Goal: Task Accomplishment & Management: Use online tool/utility

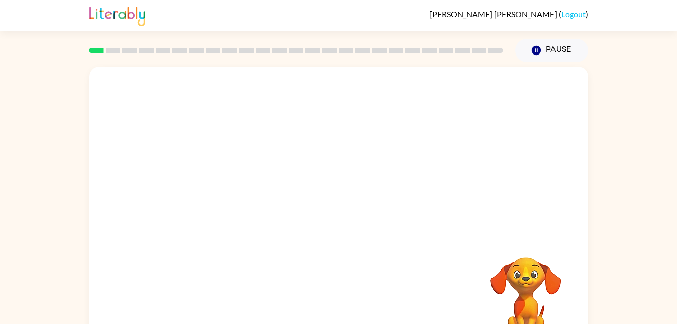
click at [162, 47] on div at bounding box center [296, 50] width 426 height 35
click at [336, 218] on icon "button" at bounding box center [339, 216] width 18 height 18
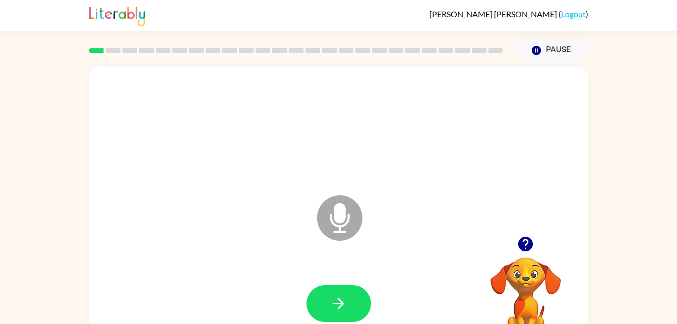
drag, startPoint x: 336, startPoint y: 218, endPoint x: 341, endPoint y: 230, distance: 13.8
click at [341, 230] on icon "Microphone The Microphone is here when it is your turn to talk" at bounding box center [390, 231] width 151 height 76
click at [522, 245] on icon "button" at bounding box center [525, 243] width 15 height 15
click at [337, 216] on icon "Microphone The Microphone is here when it is your turn to talk" at bounding box center [390, 231] width 151 height 76
click at [335, 214] on icon "Microphone The Microphone is here when it is your turn to talk" at bounding box center [390, 231] width 151 height 76
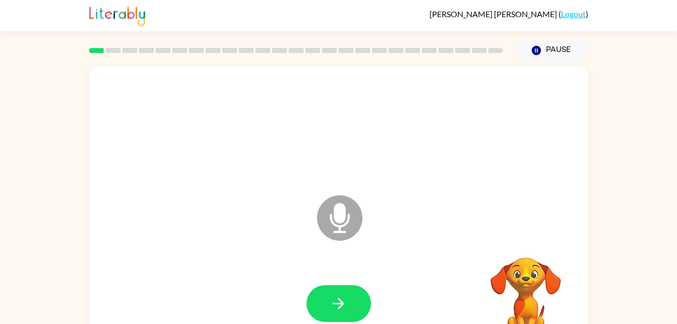
click at [337, 211] on icon "Microphone The Microphone is here when it is your turn to talk" at bounding box center [390, 231] width 151 height 76
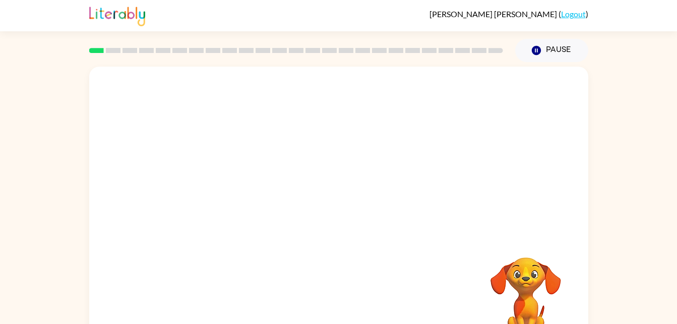
drag, startPoint x: 337, startPoint y: 211, endPoint x: 338, endPoint y: 228, distance: 17.2
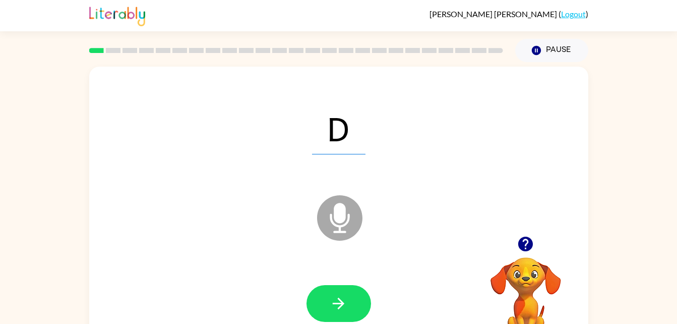
drag, startPoint x: 334, startPoint y: 217, endPoint x: 344, endPoint y: 234, distance: 19.9
click at [344, 234] on icon "Microphone The Microphone is here when it is your turn to talk" at bounding box center [390, 231] width 151 height 76
click at [340, 234] on icon at bounding box center [339, 217] width 45 height 45
drag, startPoint x: 339, startPoint y: 236, endPoint x: 348, endPoint y: 239, distance: 9.4
click at [348, 239] on icon "Microphone The Microphone is here when it is your turn to talk" at bounding box center [390, 231] width 151 height 76
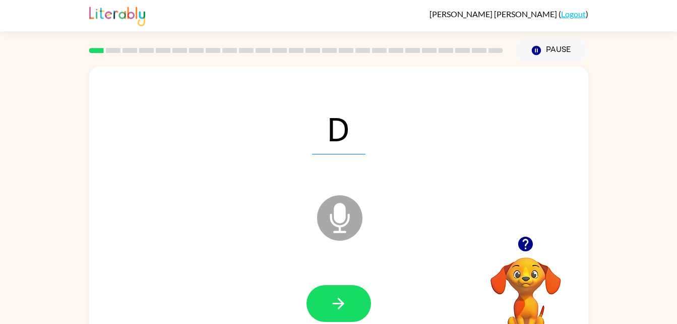
click at [329, 227] on icon at bounding box center [339, 217] width 45 height 45
click at [540, 52] on icon "button" at bounding box center [535, 50] width 9 height 9
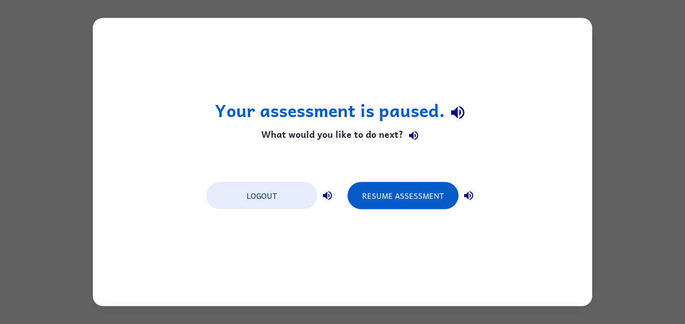
click at [323, 133] on h4 "What would you like to do next?" at bounding box center [343, 135] width 256 height 20
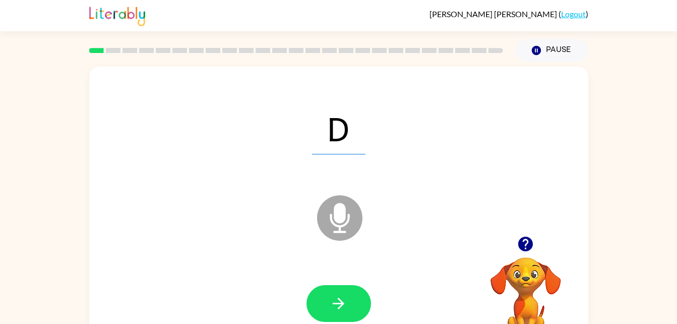
click at [346, 220] on icon at bounding box center [339, 217] width 45 height 45
drag, startPoint x: 346, startPoint y: 220, endPoint x: 349, endPoint y: 231, distance: 11.4
click at [349, 231] on icon at bounding box center [339, 217] width 45 height 45
drag, startPoint x: 322, startPoint y: 235, endPoint x: 326, endPoint y: 240, distance: 6.5
click at [326, 240] on icon "Microphone The Microphone is here when it is your turn to talk" at bounding box center [390, 231] width 151 height 76
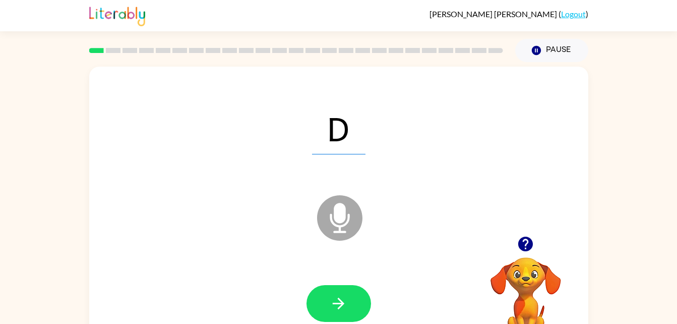
drag, startPoint x: 335, startPoint y: 220, endPoint x: 328, endPoint y: 221, distance: 6.6
click at [328, 221] on icon at bounding box center [339, 217] width 45 height 45
drag, startPoint x: 328, startPoint y: 221, endPoint x: 349, endPoint y: 227, distance: 22.0
click at [349, 227] on icon at bounding box center [339, 217] width 45 height 45
click at [343, 233] on icon at bounding box center [339, 217] width 45 height 45
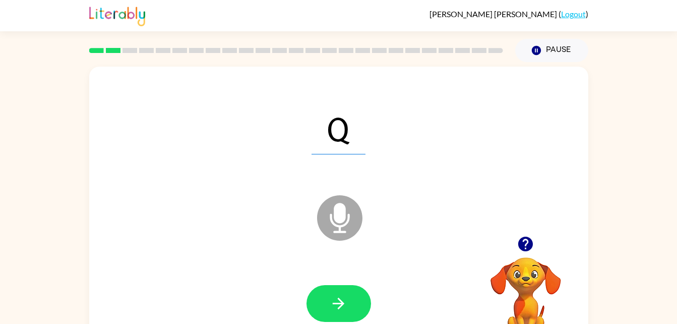
click at [364, 255] on icon "Microphone The Microphone is here when it is your turn to talk" at bounding box center [390, 231] width 151 height 76
drag, startPoint x: 347, startPoint y: 203, endPoint x: 343, endPoint y: 213, distance: 10.7
click at [343, 213] on icon "Microphone The Microphone is here when it is your turn to talk" at bounding box center [390, 231] width 151 height 76
click at [332, 222] on icon "Microphone The Microphone is here when it is your turn to talk" at bounding box center [390, 231] width 151 height 76
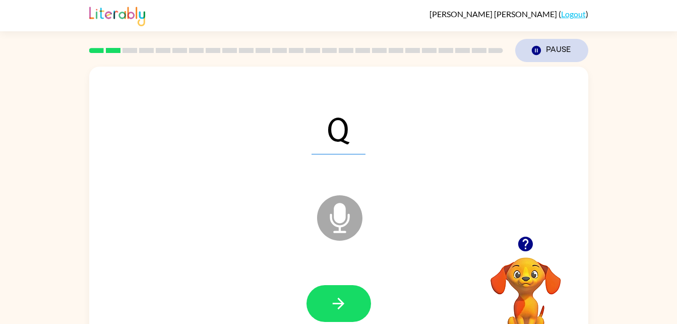
click at [545, 52] on button "Pause Pause" at bounding box center [551, 50] width 73 height 23
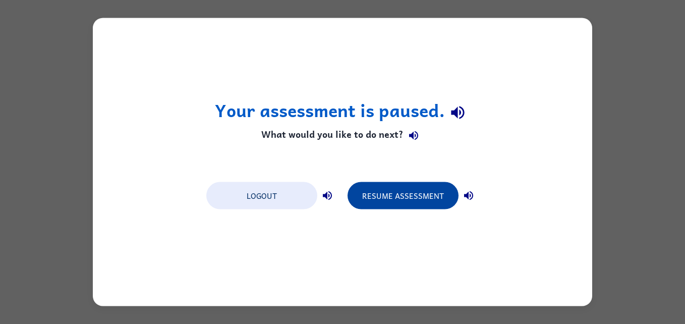
click at [390, 186] on button "Resume Assessment" at bounding box center [402, 195] width 111 height 27
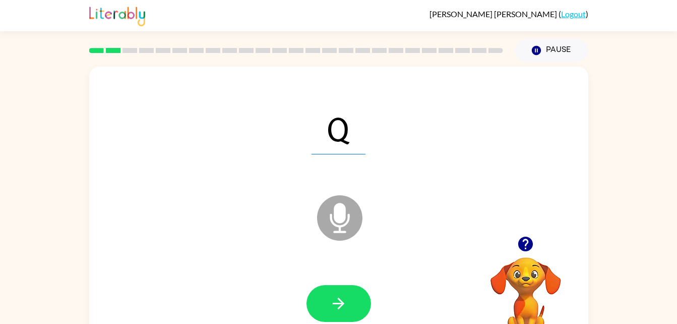
click at [365, 227] on icon "Microphone The Microphone is here when it is your turn to talk" at bounding box center [390, 231] width 151 height 76
click at [339, 288] on button "button" at bounding box center [339, 303] width 65 height 37
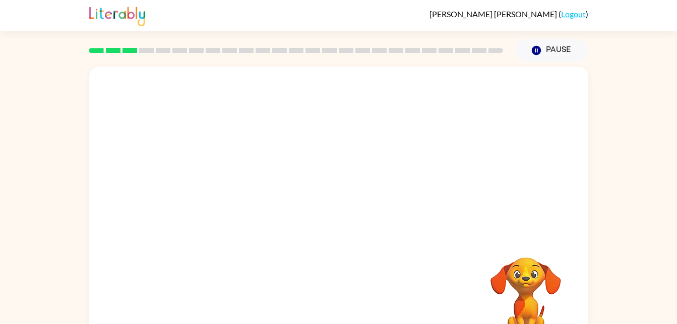
drag, startPoint x: 245, startPoint y: 252, endPoint x: 261, endPoint y: 263, distance: 19.9
click at [261, 263] on div "Your browser must support playing .mp4 files to use Literably. Please try using…" at bounding box center [338, 211] width 499 height 288
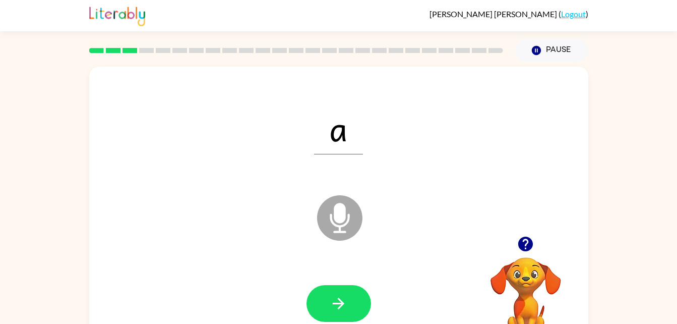
click at [352, 216] on icon at bounding box center [339, 217] width 45 height 45
click at [346, 226] on icon at bounding box center [339, 217] width 45 height 45
click at [345, 226] on icon at bounding box center [339, 217] width 45 height 45
click at [346, 223] on icon "Microphone The Microphone is here when it is your turn to talk" at bounding box center [390, 231] width 151 height 76
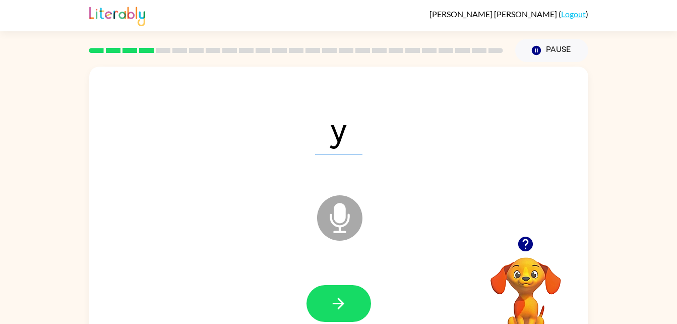
click at [333, 218] on icon at bounding box center [339, 217] width 45 height 45
click at [350, 222] on icon at bounding box center [339, 217] width 45 height 45
click at [337, 298] on icon "button" at bounding box center [339, 303] width 18 height 18
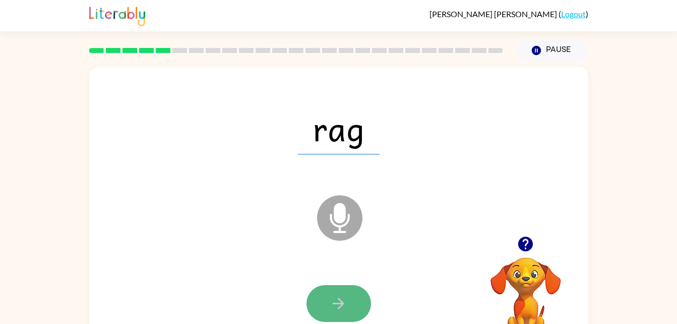
click at [326, 319] on button "button" at bounding box center [339, 303] width 65 height 37
click at [354, 309] on button "button" at bounding box center [339, 303] width 65 height 37
click at [340, 305] on icon "button" at bounding box center [339, 303] width 18 height 18
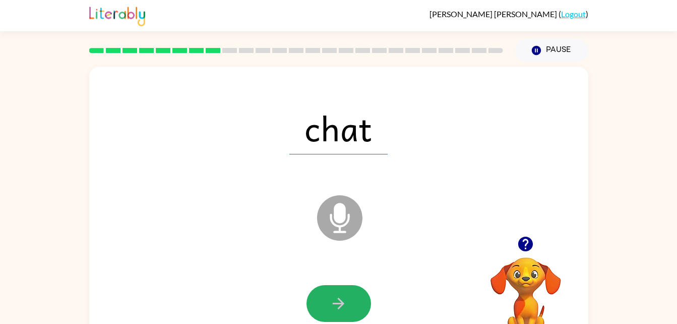
click at [340, 305] on icon "button" at bounding box center [339, 303] width 18 height 18
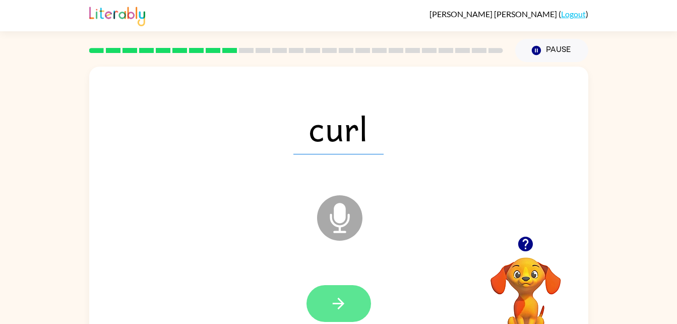
click at [340, 303] on icon "button" at bounding box center [339, 303] width 12 height 12
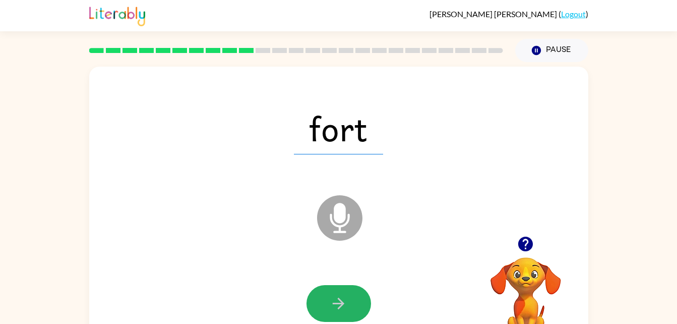
click at [340, 303] on icon "button" at bounding box center [339, 303] width 12 height 12
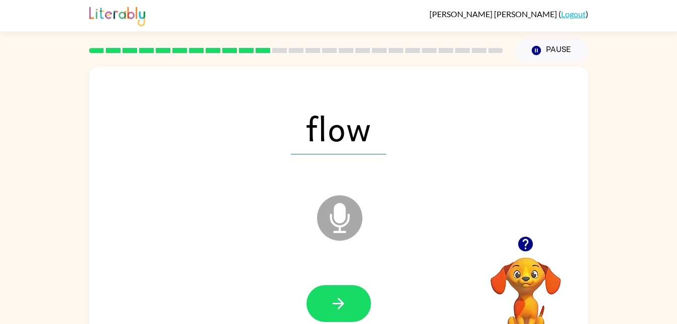
click at [340, 277] on div at bounding box center [338, 303] width 479 height 83
click at [345, 287] on button "button" at bounding box center [339, 303] width 65 height 37
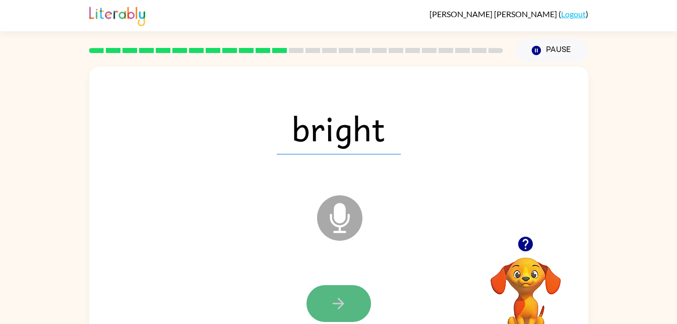
click at [333, 298] on icon "button" at bounding box center [339, 303] width 18 height 18
drag, startPoint x: 344, startPoint y: 317, endPoint x: 343, endPoint y: 312, distance: 5.6
click at [343, 312] on button "button" at bounding box center [339, 303] width 65 height 37
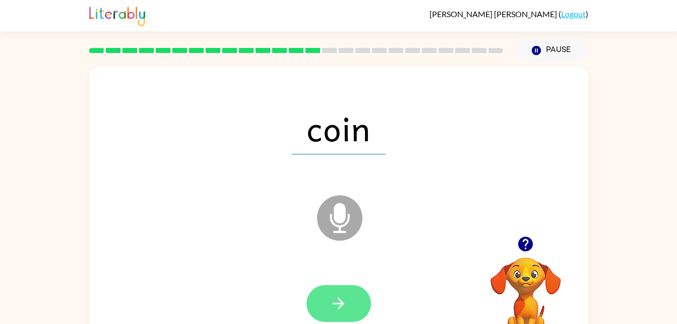
click at [358, 314] on button "button" at bounding box center [339, 303] width 65 height 37
click at [342, 306] on icon "button" at bounding box center [339, 303] width 12 height 12
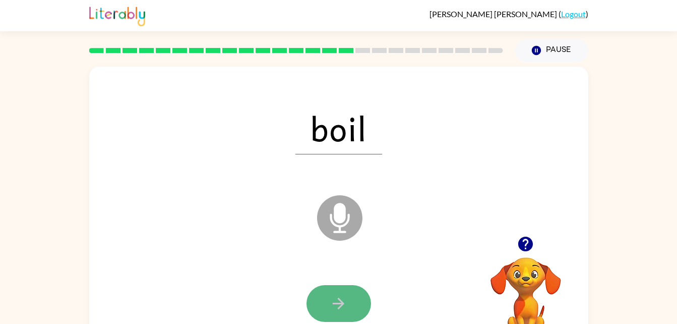
click at [342, 303] on icon "button" at bounding box center [339, 303] width 12 height 12
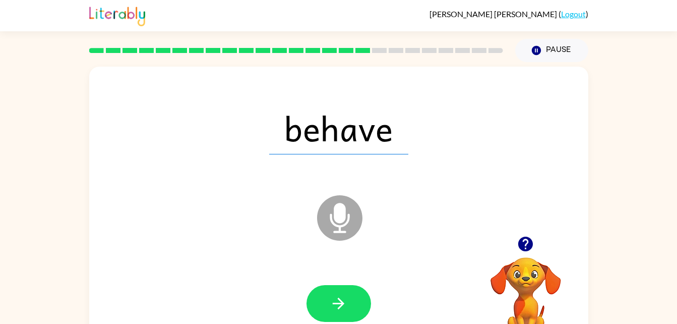
click at [342, 303] on icon "button" at bounding box center [339, 303] width 12 height 12
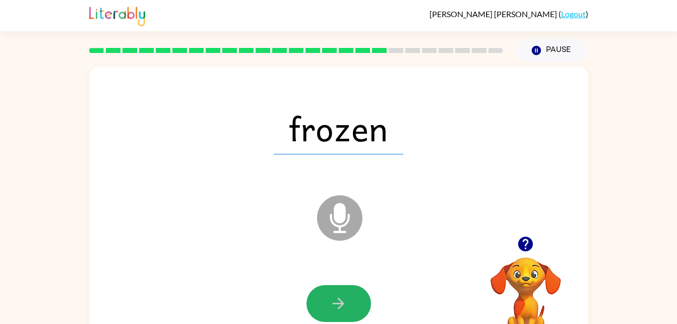
click at [342, 303] on icon "button" at bounding box center [339, 303] width 12 height 12
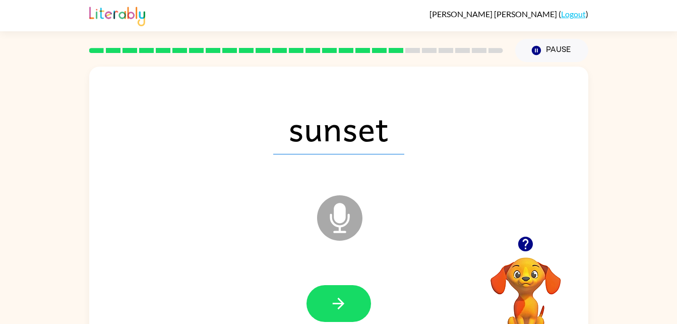
click at [342, 303] on icon "button" at bounding box center [339, 303] width 12 height 12
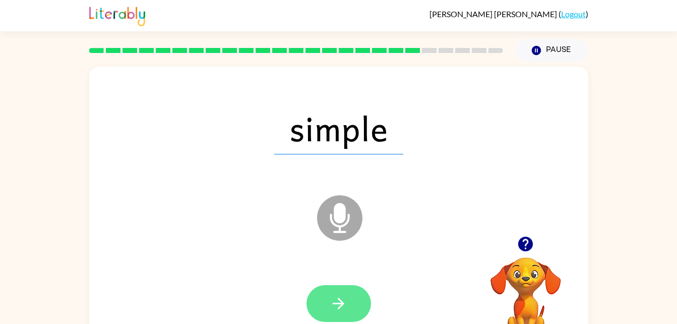
click at [339, 301] on icon "button" at bounding box center [339, 303] width 18 height 18
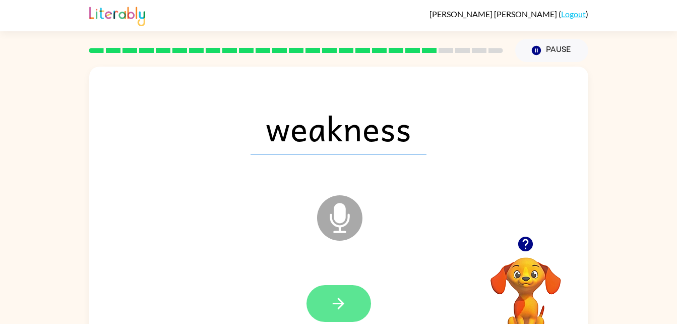
click at [349, 292] on button "button" at bounding box center [339, 303] width 65 height 37
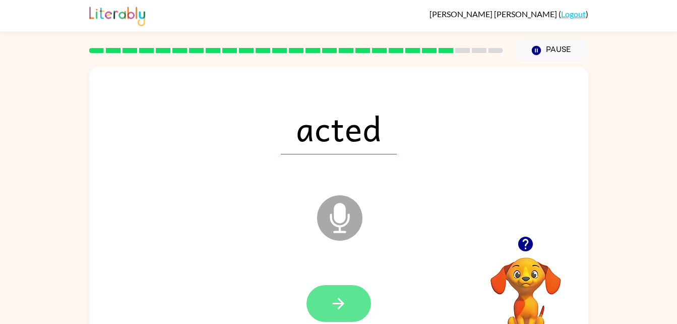
click at [350, 313] on button "button" at bounding box center [339, 303] width 65 height 37
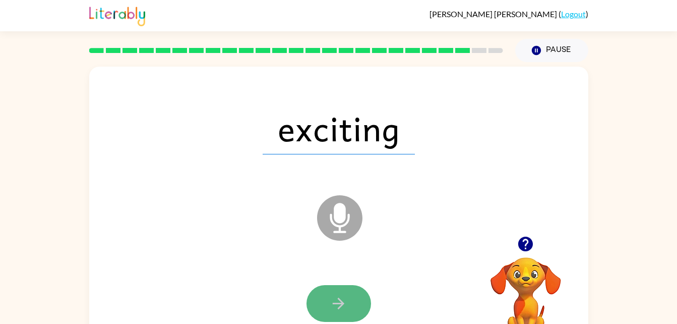
click at [350, 314] on button "button" at bounding box center [339, 303] width 65 height 37
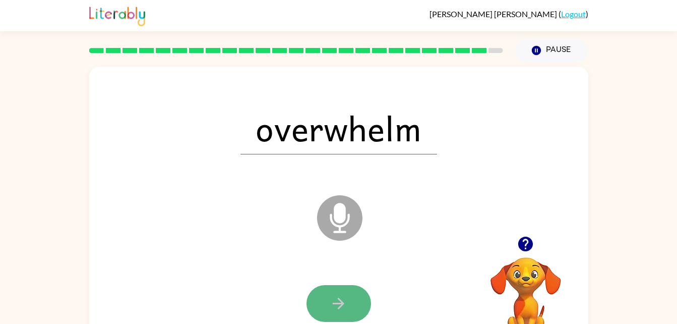
click at [341, 311] on icon "button" at bounding box center [339, 303] width 18 height 18
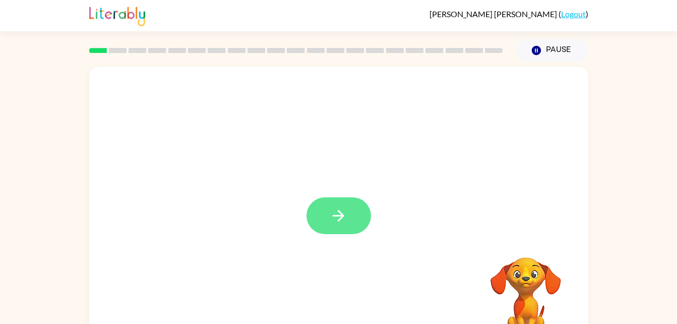
click at [369, 210] on button "button" at bounding box center [339, 215] width 65 height 37
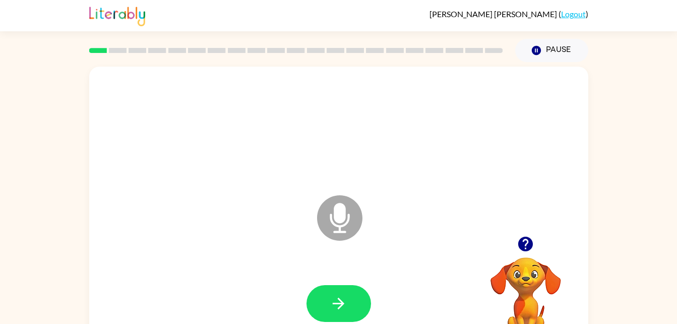
click at [335, 211] on icon "Microphone The Microphone is here when it is your turn to talk" at bounding box center [390, 231] width 151 height 76
click at [351, 314] on button "button" at bounding box center [339, 303] width 65 height 37
click at [342, 314] on button "button" at bounding box center [339, 303] width 65 height 37
click at [324, 222] on icon at bounding box center [339, 217] width 45 height 45
click at [516, 240] on button "button" at bounding box center [526, 244] width 26 height 26
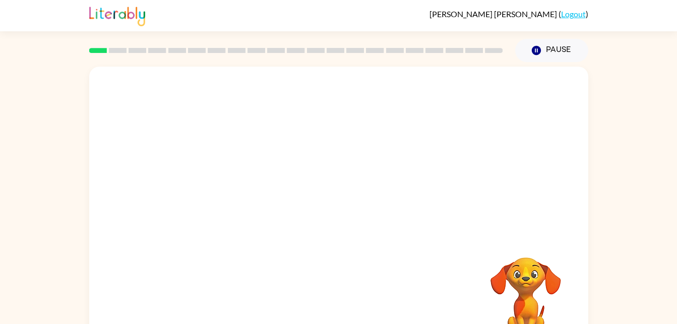
click at [376, 302] on div "Your browser must support playing .mp4 files to use Literably. Please try using…" at bounding box center [338, 211] width 499 height 288
click at [574, 268] on video "Your browser must support playing .mp4 files to use Literably. Please try using…" at bounding box center [525, 291] width 101 height 101
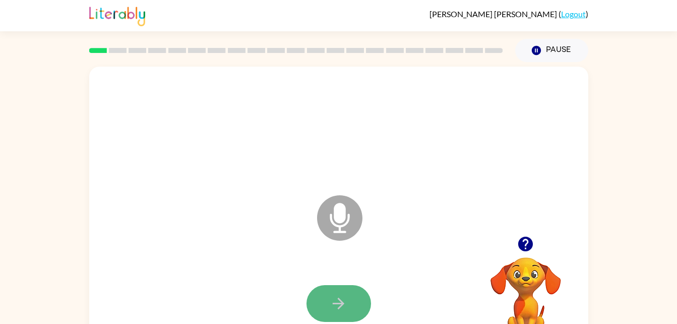
click at [353, 289] on button "button" at bounding box center [339, 303] width 65 height 37
drag, startPoint x: 338, startPoint y: 229, endPoint x: 338, endPoint y: 314, distance: 85.2
click at [338, 314] on div "Microphone The Microphone is here when it is your turn to talk" at bounding box center [338, 211] width 499 height 288
click at [338, 314] on button "button" at bounding box center [339, 303] width 65 height 37
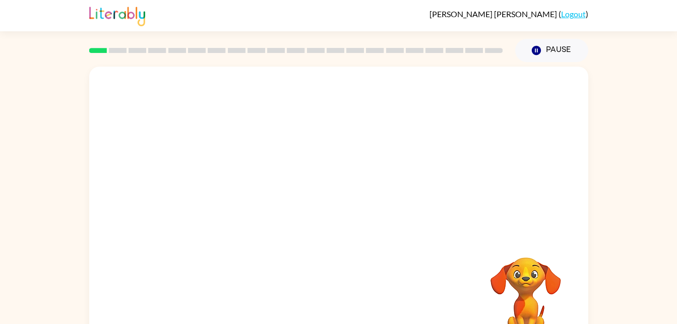
click at [578, 263] on div at bounding box center [338, 211] width 499 height 288
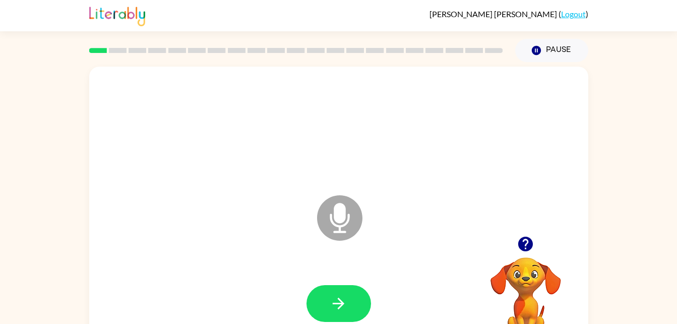
click at [343, 235] on icon at bounding box center [339, 217] width 45 height 45
click at [344, 307] on icon "button" at bounding box center [339, 303] width 18 height 18
click at [330, 309] on icon "button" at bounding box center [339, 303] width 18 height 18
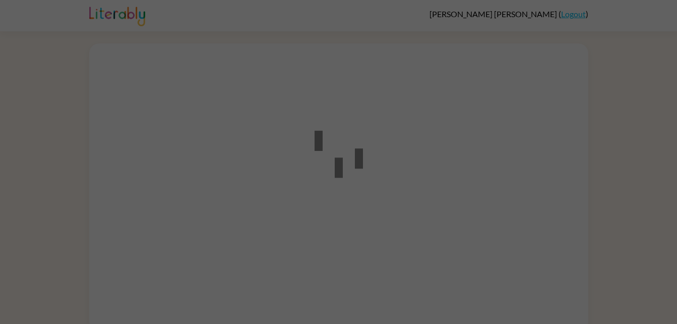
click at [305, 239] on div at bounding box center [338, 187] width 499 height 288
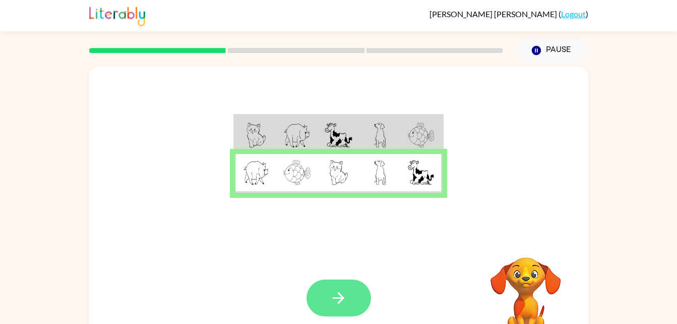
click at [341, 296] on icon "button" at bounding box center [339, 298] width 12 height 12
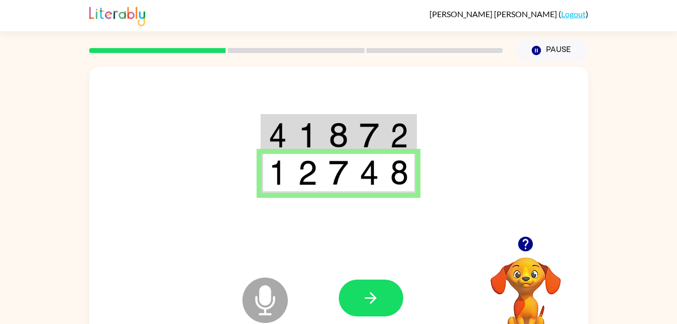
click at [251, 300] on icon at bounding box center [264, 299] width 45 height 45
click at [517, 245] on icon "button" at bounding box center [526, 244] width 18 height 18
click at [390, 287] on button "button" at bounding box center [371, 297] width 65 height 37
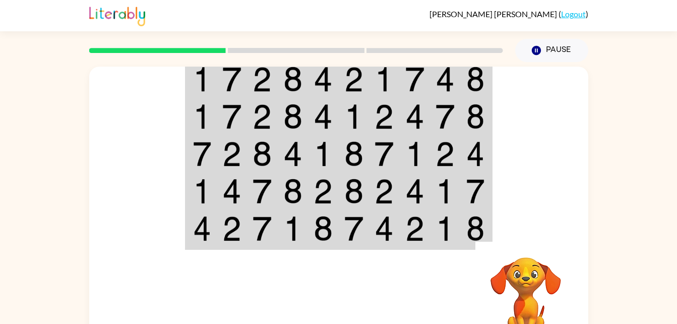
drag, startPoint x: 383, startPoint y: 283, endPoint x: 188, endPoint y: 266, distance: 196.4
click at [188, 266] on div "Your browser must support playing .mp4 files to use Literably. Please try using…" at bounding box center [338, 297] width 499 height 113
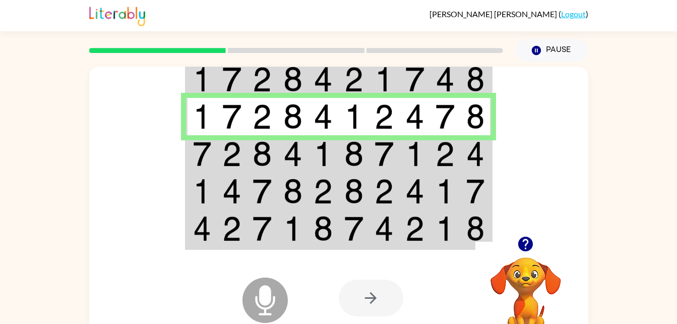
click at [217, 159] on td at bounding box center [232, 153] width 31 height 37
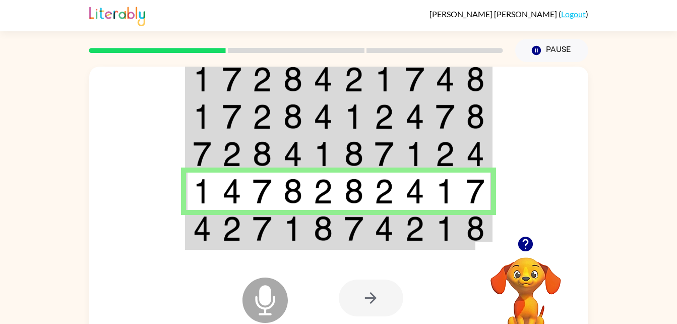
click at [265, 235] on img at bounding box center [262, 228] width 19 height 25
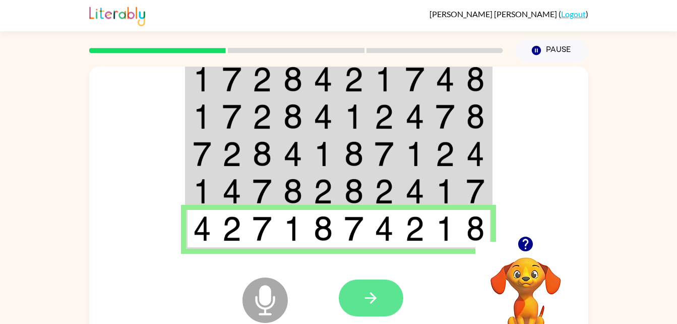
click at [369, 302] on icon "button" at bounding box center [371, 298] width 18 height 18
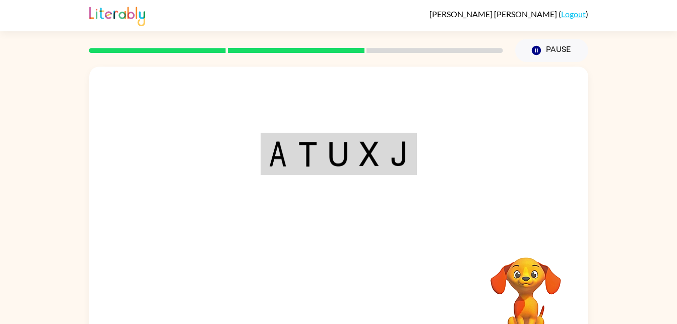
click at [351, 244] on div "Your browser must support playing .mp4 files to use Literably. Please try using…" at bounding box center [338, 211] width 499 height 288
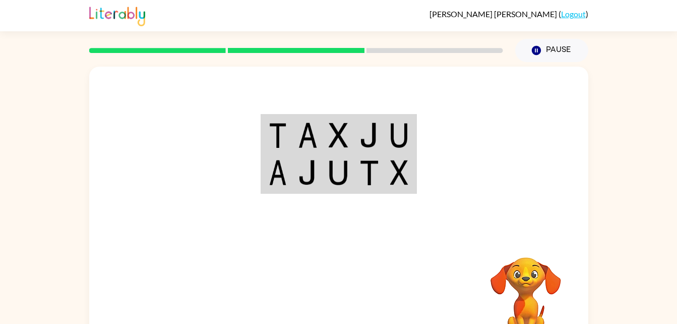
click at [368, 228] on div at bounding box center [338, 151] width 499 height 169
click at [512, 278] on video "Your browser must support playing .mp4 files to use Literably. Please try using…" at bounding box center [525, 291] width 101 height 101
click at [372, 164] on img at bounding box center [368, 172] width 19 height 25
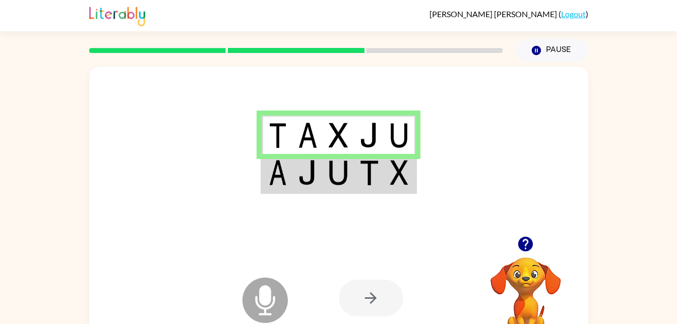
click at [276, 301] on icon at bounding box center [264, 299] width 45 height 45
click at [526, 245] on icon "button" at bounding box center [526, 244] width 18 height 18
click at [323, 182] on td at bounding box center [338, 173] width 31 height 39
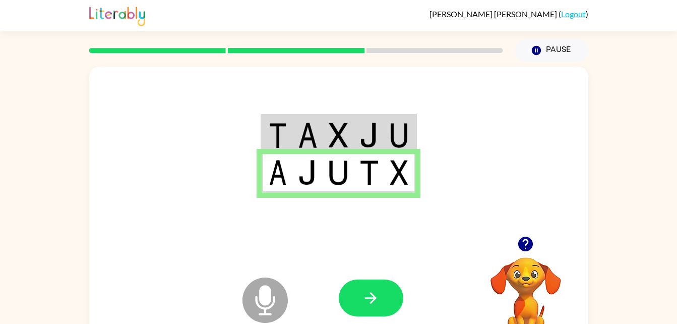
click at [374, 278] on icon "Microphone The Microphone is here when it is your turn to talk" at bounding box center [315, 313] width 151 height 76
click at [380, 285] on button "button" at bounding box center [371, 297] width 65 height 37
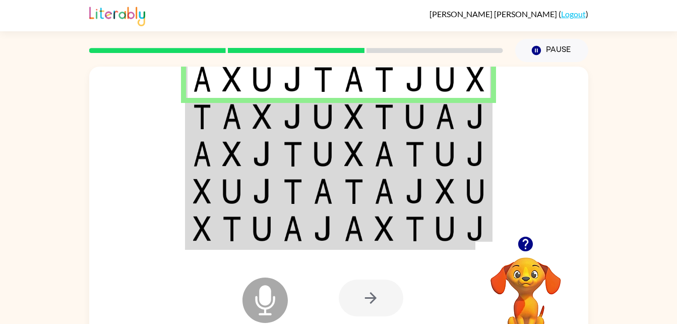
click at [284, 122] on img at bounding box center [292, 116] width 19 height 25
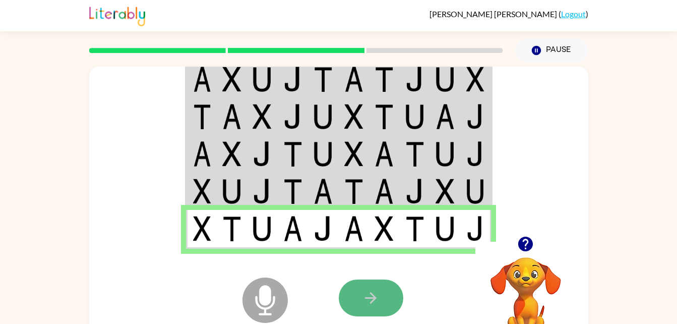
click at [370, 313] on button "button" at bounding box center [371, 297] width 65 height 37
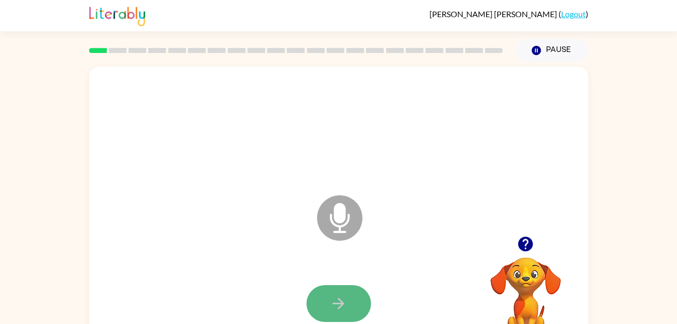
click at [330, 318] on button "button" at bounding box center [339, 303] width 65 height 37
click at [352, 296] on button "button" at bounding box center [339, 303] width 65 height 37
click at [389, 252] on icon "Microphone The Microphone is here when it is your turn to talk" at bounding box center [390, 231] width 151 height 76
click at [404, 267] on icon "Microphone The Microphone is here when it is your turn to talk" at bounding box center [390, 231] width 151 height 76
click at [367, 214] on icon "Microphone The Microphone is here when it is your turn to talk" at bounding box center [390, 231] width 151 height 76
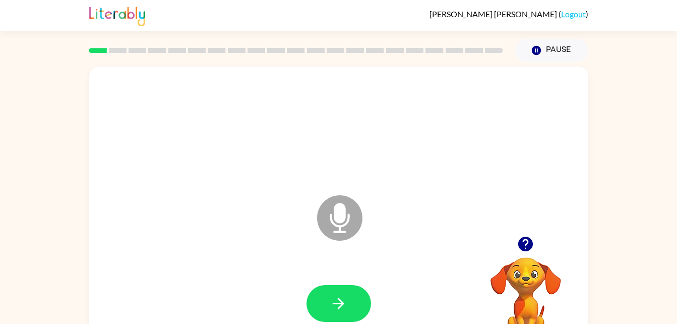
drag, startPoint x: 361, startPoint y: 214, endPoint x: 338, endPoint y: 221, distance: 24.7
click at [338, 221] on icon "Microphone The Microphone is here when it is your turn to talk" at bounding box center [390, 231] width 151 height 76
drag, startPoint x: 344, startPoint y: 228, endPoint x: 562, endPoint y: 278, distance: 223.9
click at [562, 278] on div "Microphone The Microphone is here when it is your turn to talk Your browser mus…" at bounding box center [338, 211] width 499 height 288
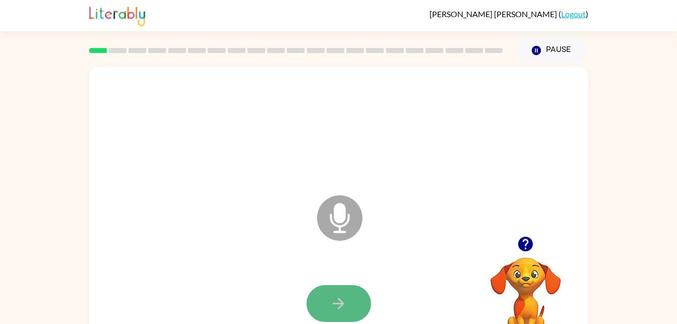
click at [344, 293] on button "button" at bounding box center [339, 303] width 65 height 37
click at [346, 221] on icon at bounding box center [339, 217] width 45 height 45
click at [341, 302] on icon "button" at bounding box center [339, 303] width 12 height 12
click at [361, 300] on button "button" at bounding box center [339, 303] width 65 height 37
click at [325, 298] on button "button" at bounding box center [339, 303] width 65 height 37
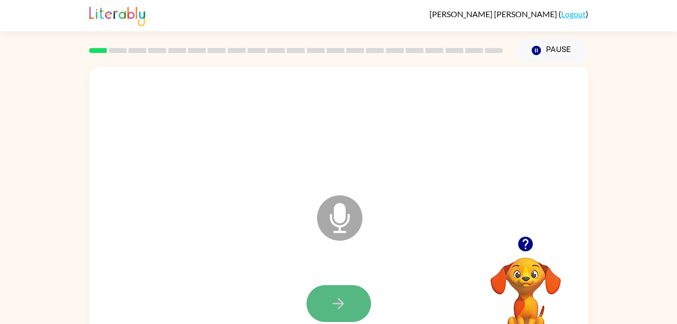
click at [358, 297] on button "button" at bounding box center [339, 303] width 65 height 37
click at [354, 291] on button "button" at bounding box center [339, 303] width 65 height 37
click at [357, 292] on button "button" at bounding box center [339, 303] width 65 height 37
click at [352, 300] on button "button" at bounding box center [339, 303] width 65 height 37
click at [339, 286] on button "button" at bounding box center [339, 303] width 65 height 37
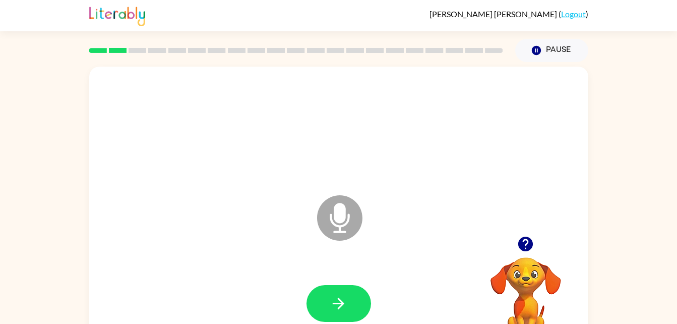
click at [353, 226] on icon at bounding box center [339, 217] width 45 height 45
click at [358, 303] on button "button" at bounding box center [339, 303] width 65 height 37
click at [523, 240] on icon "button" at bounding box center [526, 244] width 18 height 18
click at [351, 294] on button "button" at bounding box center [339, 303] width 65 height 37
click at [347, 233] on icon at bounding box center [339, 217] width 45 height 45
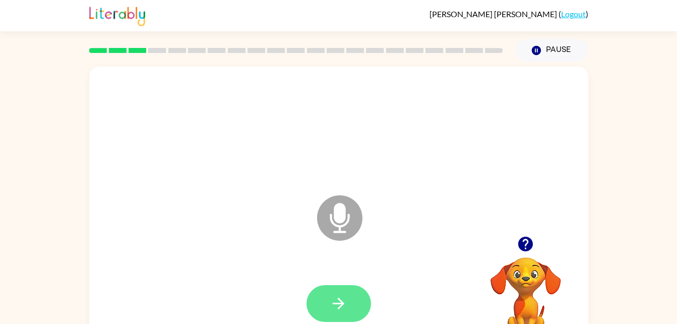
click at [350, 307] on button "button" at bounding box center [339, 303] width 65 height 37
click at [335, 298] on icon "button" at bounding box center [339, 303] width 18 height 18
click at [526, 248] on icon "button" at bounding box center [525, 243] width 15 height 15
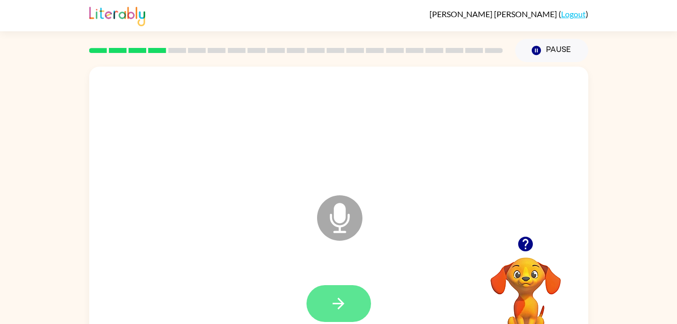
click at [338, 314] on button "button" at bounding box center [339, 303] width 65 height 37
click at [338, 297] on icon "button" at bounding box center [339, 303] width 18 height 18
click at [360, 294] on button "button" at bounding box center [339, 303] width 65 height 37
click at [358, 304] on button "button" at bounding box center [339, 303] width 65 height 37
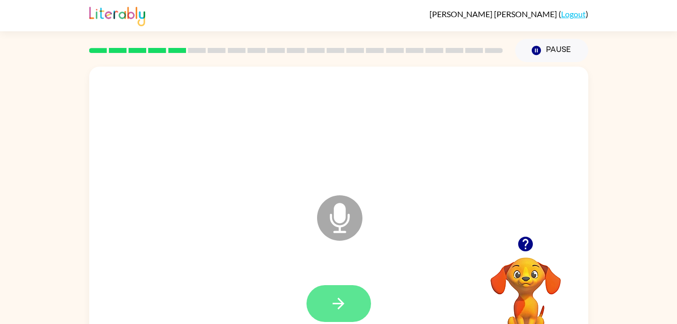
click at [363, 297] on button "button" at bounding box center [339, 303] width 65 height 37
click at [360, 291] on button "button" at bounding box center [339, 303] width 65 height 37
click at [357, 301] on button "button" at bounding box center [339, 303] width 65 height 37
click at [344, 308] on icon "button" at bounding box center [339, 303] width 18 height 18
click at [333, 317] on button "button" at bounding box center [339, 303] width 65 height 37
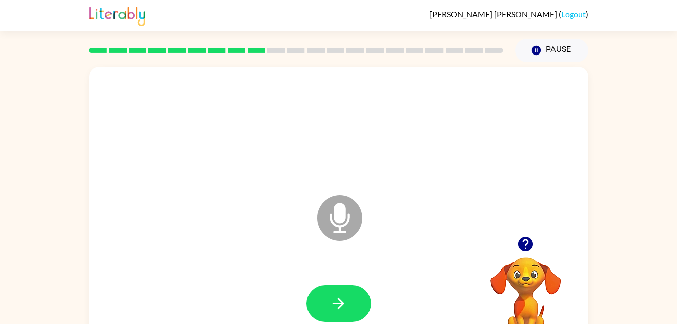
click at [350, 260] on icon "Microphone The Microphone is here when it is your turn to talk" at bounding box center [390, 231] width 151 height 76
click at [341, 314] on button "button" at bounding box center [339, 303] width 65 height 37
click at [333, 294] on icon "button" at bounding box center [339, 303] width 18 height 18
click at [343, 302] on icon "button" at bounding box center [339, 303] width 12 height 12
click at [319, 278] on div at bounding box center [338, 303] width 479 height 83
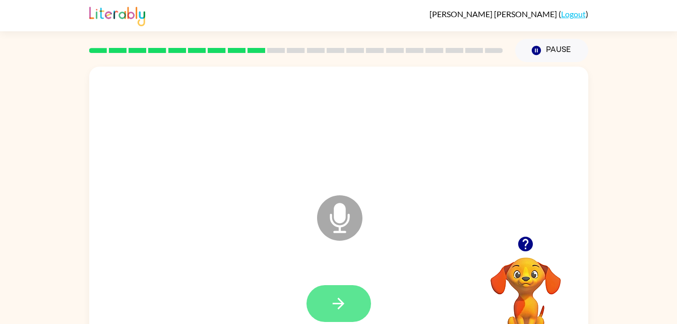
click at [343, 317] on button "button" at bounding box center [339, 303] width 65 height 37
